Goal: Navigation & Orientation: Find specific page/section

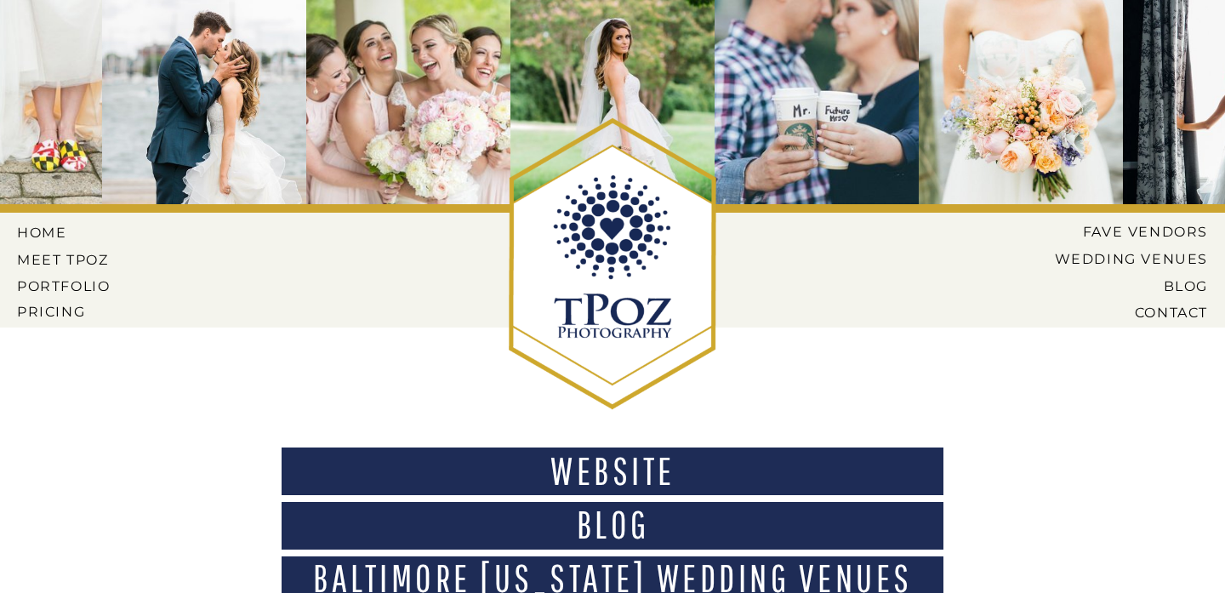
click at [567, 475] on nav "Website" at bounding box center [612, 477] width 647 height 51
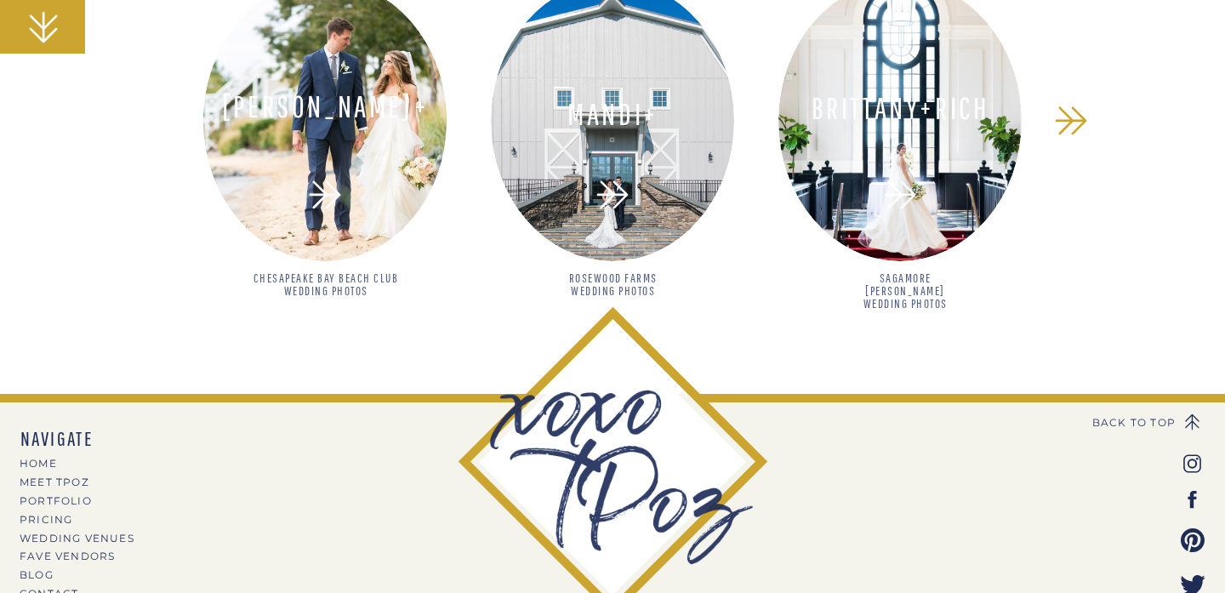
scroll to position [1707, 0]
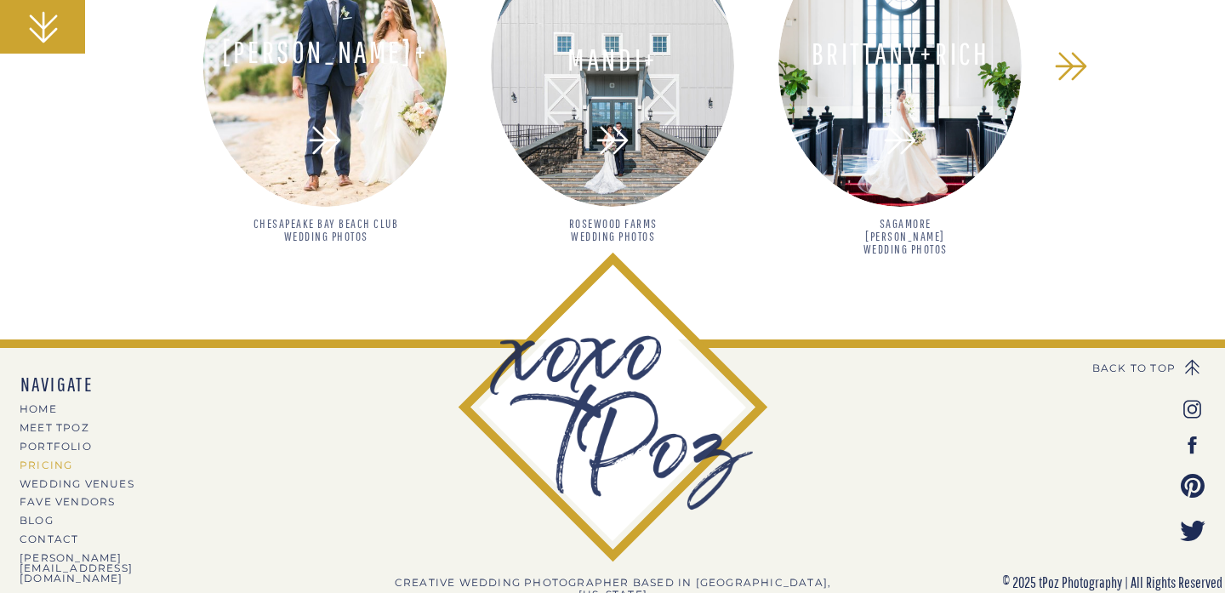
click at [50, 466] on nav "PRICING" at bounding box center [94, 464] width 148 height 9
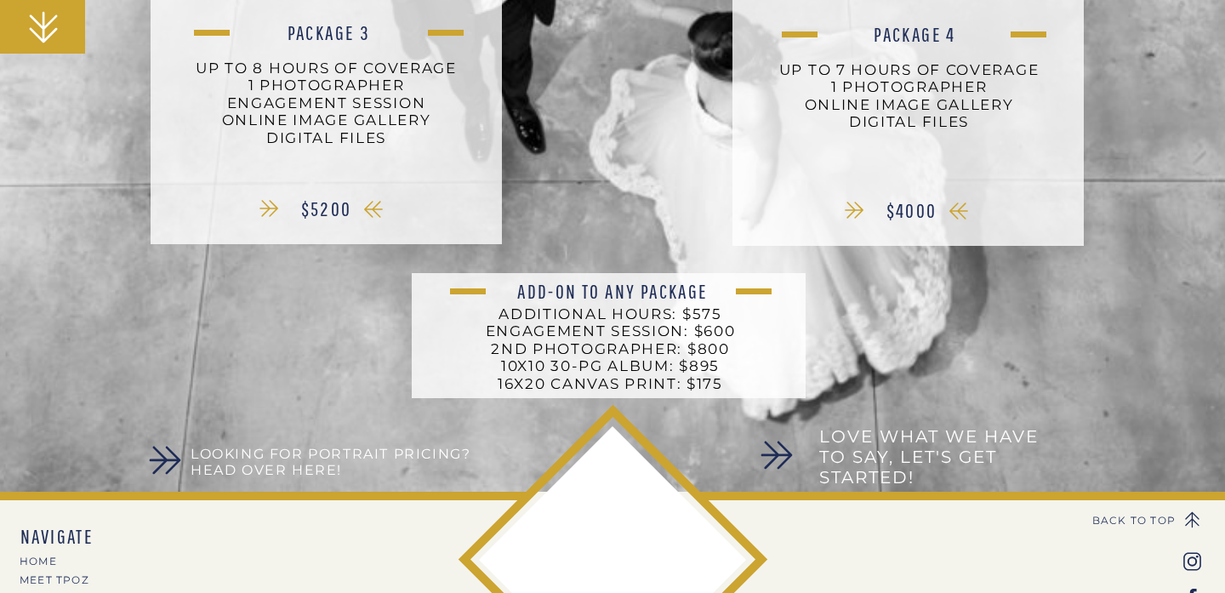
scroll to position [679, 0]
